Goal: Task Accomplishment & Management: Manage account settings

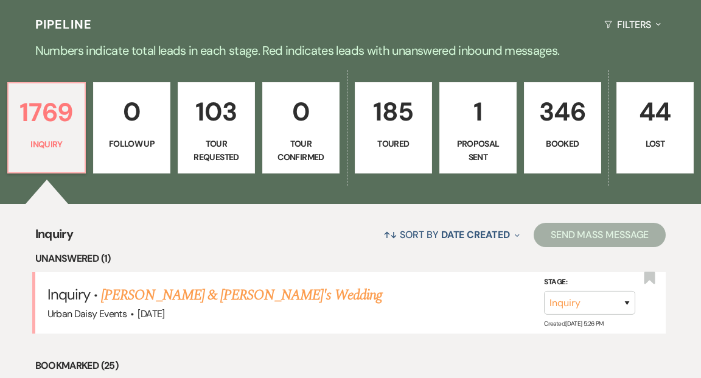
scroll to position [307, 0]
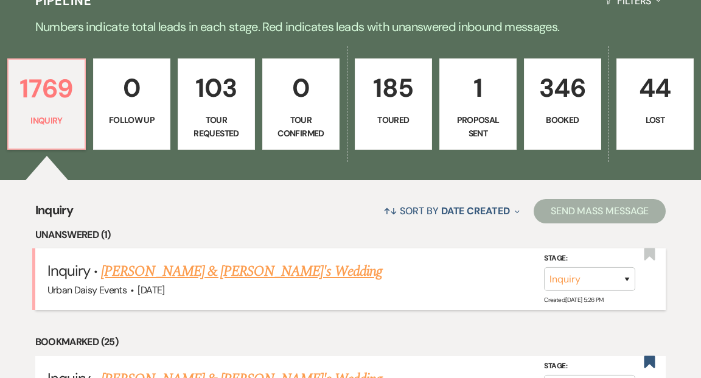
click at [201, 261] on link "[PERSON_NAME] & [PERSON_NAME]'s Wedding" at bounding box center [241, 272] width 281 height 22
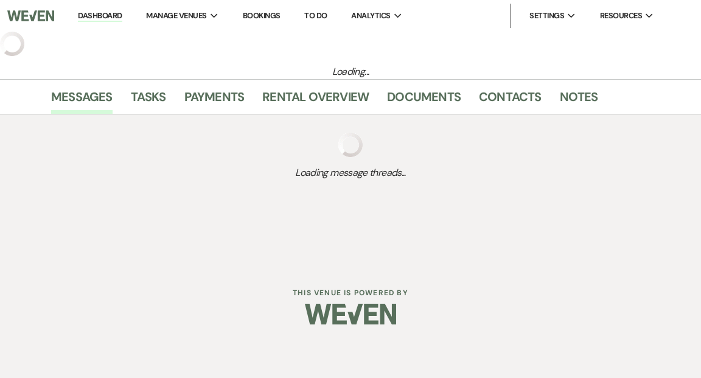
select select "5"
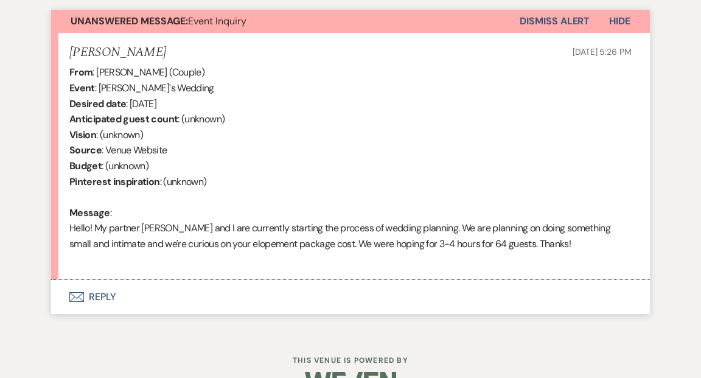
scroll to position [475, 0]
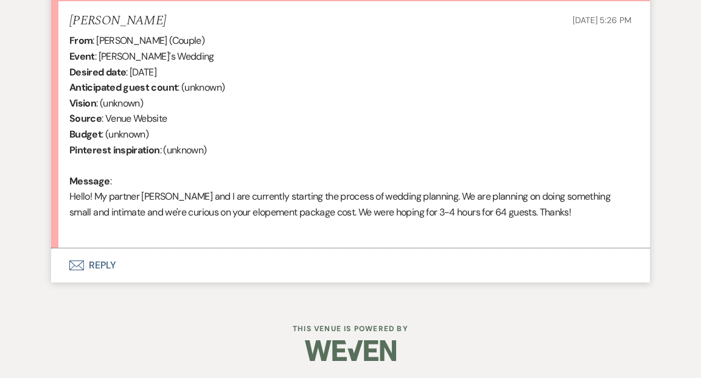
click at [102, 261] on button "Envelope Reply" at bounding box center [350, 265] width 599 height 34
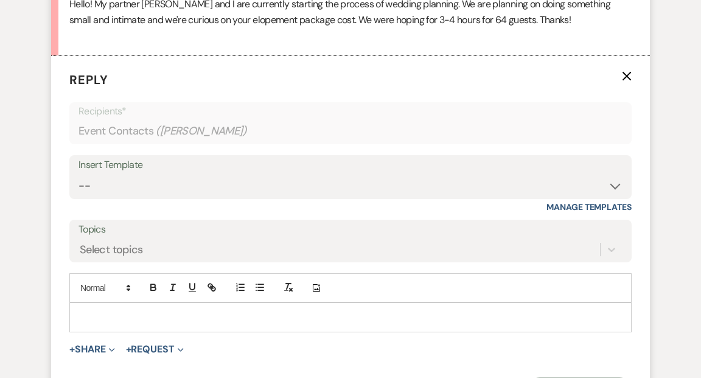
scroll to position [668, 0]
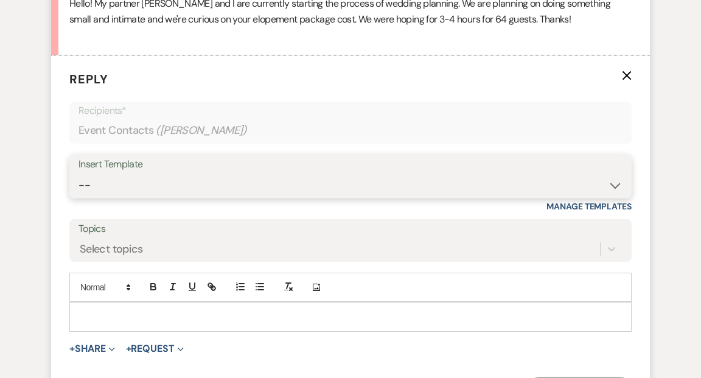
click at [613, 183] on select "-- Payment Past Due Rental Agreement and First Payment Urban Daisy Initial Resp…" at bounding box center [351, 186] width 544 height 24
select select "3546"
click at [79, 174] on select "-- Payment Past Due Rental Agreement and First Payment Urban Daisy Initial Resp…" at bounding box center [351, 186] width 544 height 24
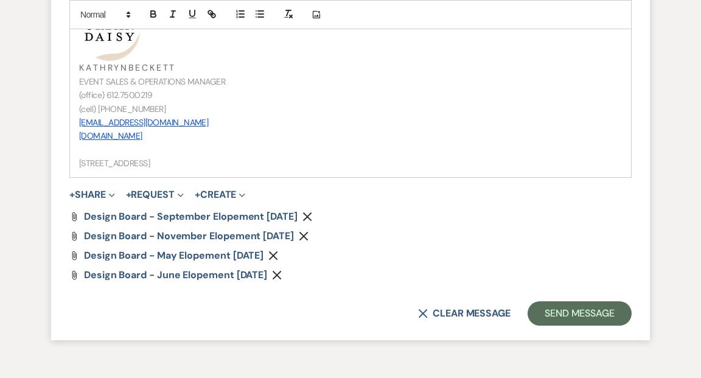
scroll to position [1813, 0]
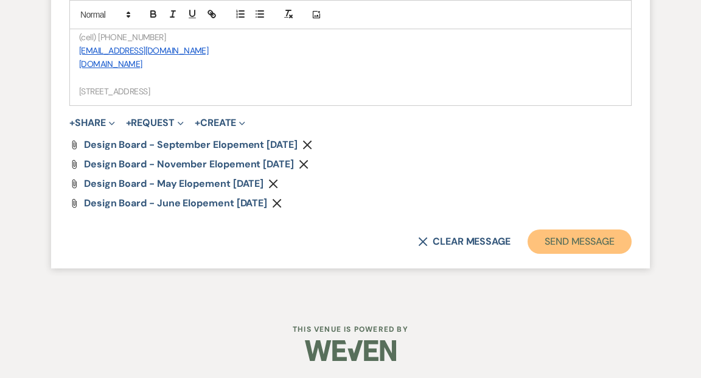
click at [597, 237] on button "Send Message" at bounding box center [580, 242] width 104 height 24
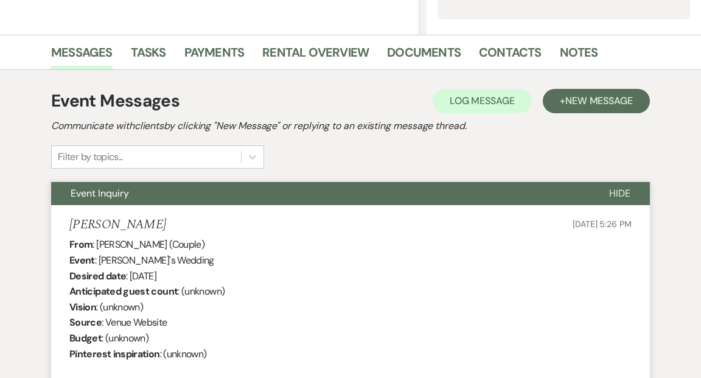
scroll to position [0, 0]
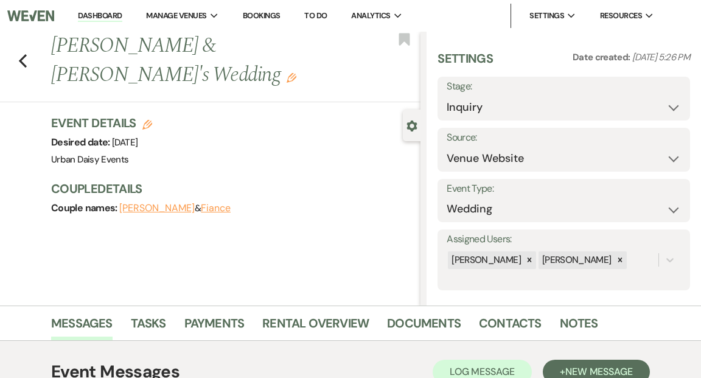
click at [112, 15] on link "Dashboard" at bounding box center [100, 16] width 44 height 12
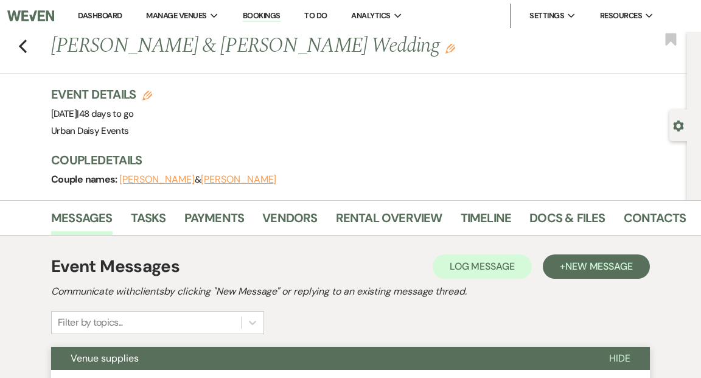
click at [96, 14] on link "Dashboard" at bounding box center [100, 15] width 44 height 10
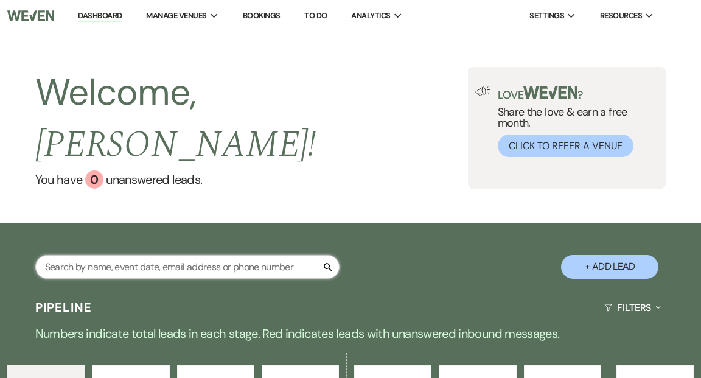
click at [100, 255] on input "text" at bounding box center [187, 267] width 304 height 24
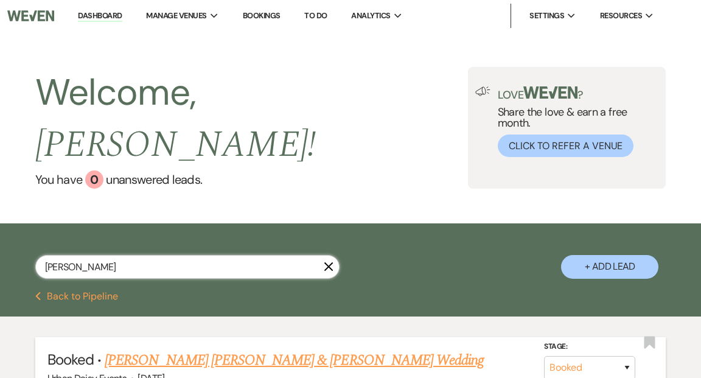
type input "[PERSON_NAME]"
click at [125, 349] on link "[PERSON_NAME] [PERSON_NAME] & [PERSON_NAME] Wedding" at bounding box center [294, 360] width 379 height 22
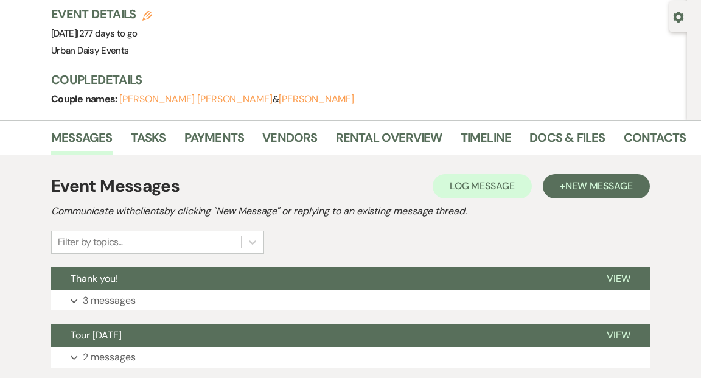
scroll to position [40, 0]
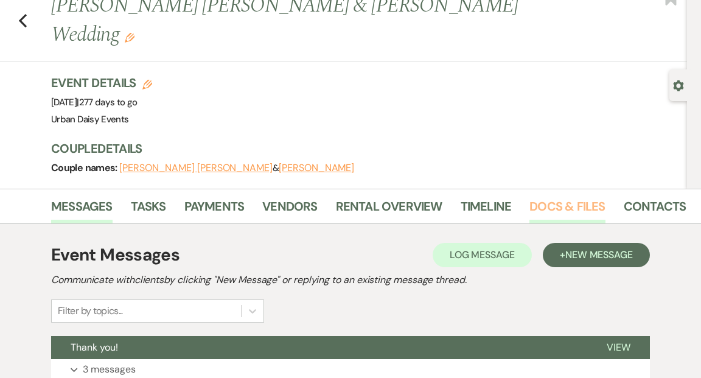
click at [544, 197] on link "Docs & Files" at bounding box center [567, 210] width 75 height 27
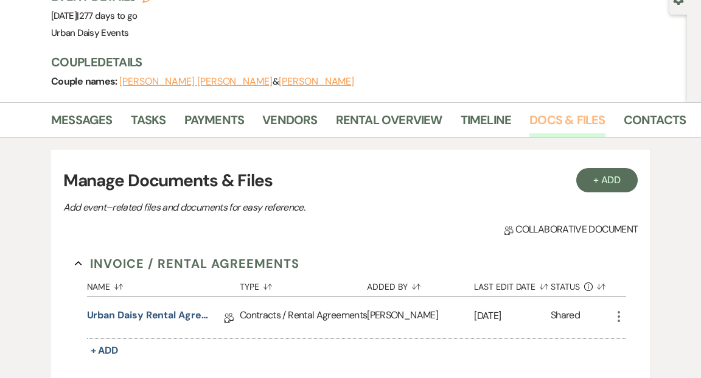
scroll to position [140, 0]
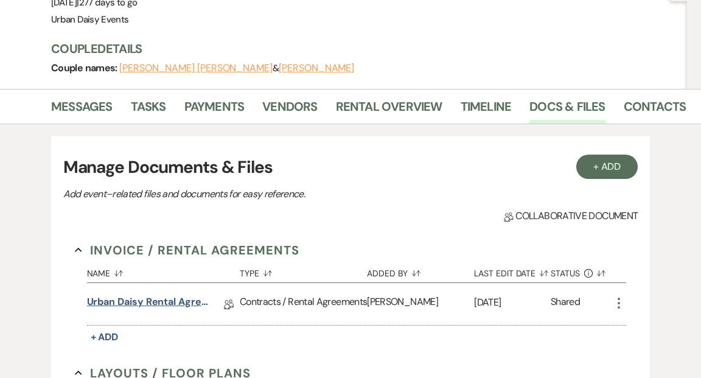
click at [177, 295] on link "Urban Daisy Rental Agreement 2025" at bounding box center [148, 304] width 122 height 19
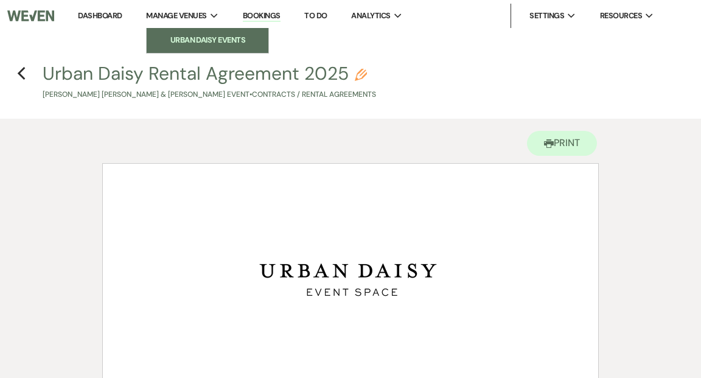
click at [184, 36] on li "Urban Daisy Events" at bounding box center [208, 40] width 110 height 12
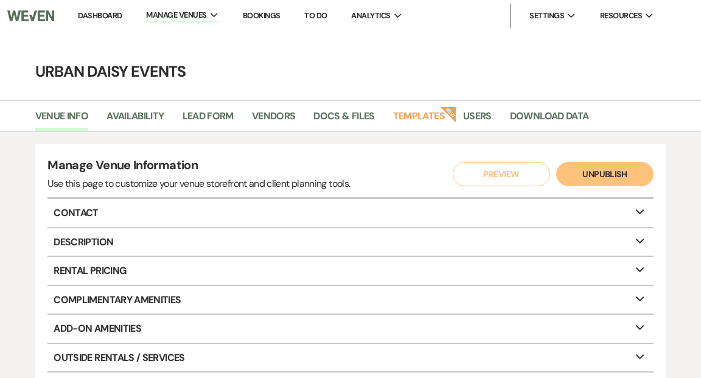
click at [109, 15] on link "Dashboard" at bounding box center [100, 15] width 44 height 10
